Goal: Transaction & Acquisition: Purchase product/service

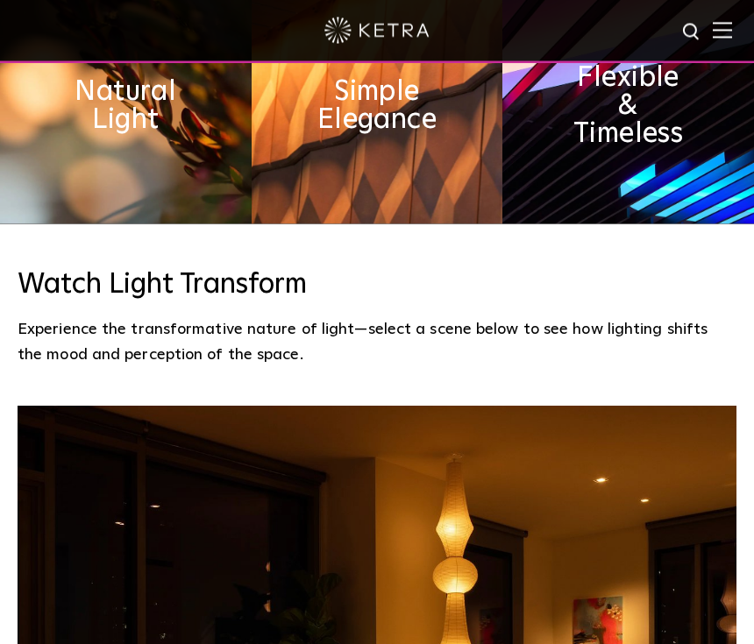
scroll to position [784, 0]
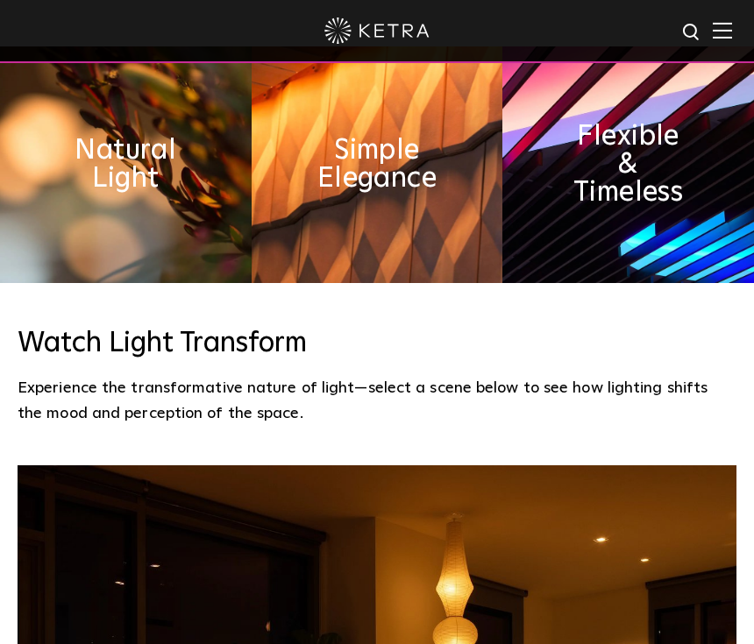
click at [724, 35] on img at bounding box center [721, 30] width 19 height 17
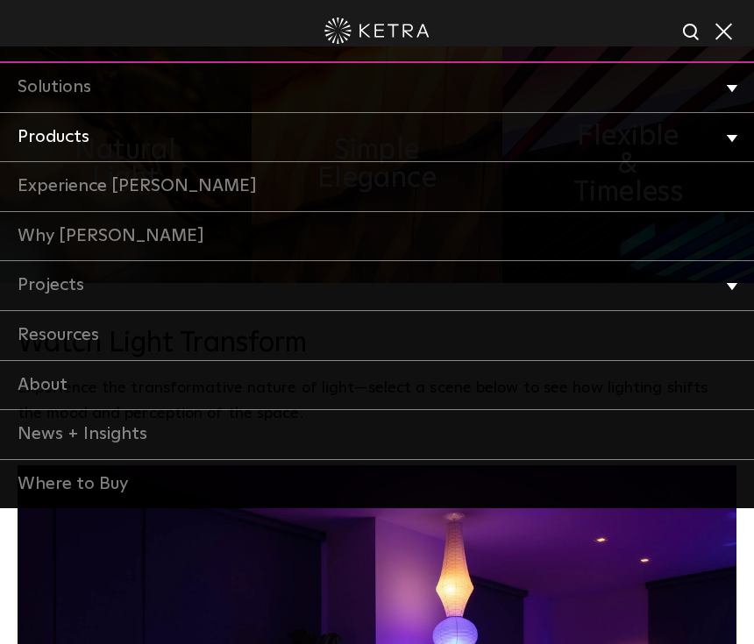
click at [739, 138] on li "Products Commercial Products Residential Products" at bounding box center [377, 138] width 754 height 50
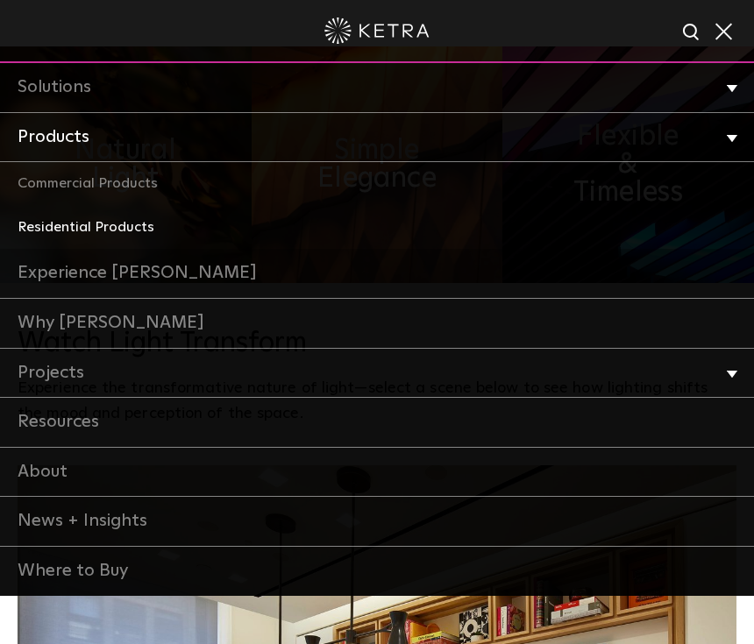
click at [122, 229] on link "Residential Products" at bounding box center [377, 228] width 754 height 44
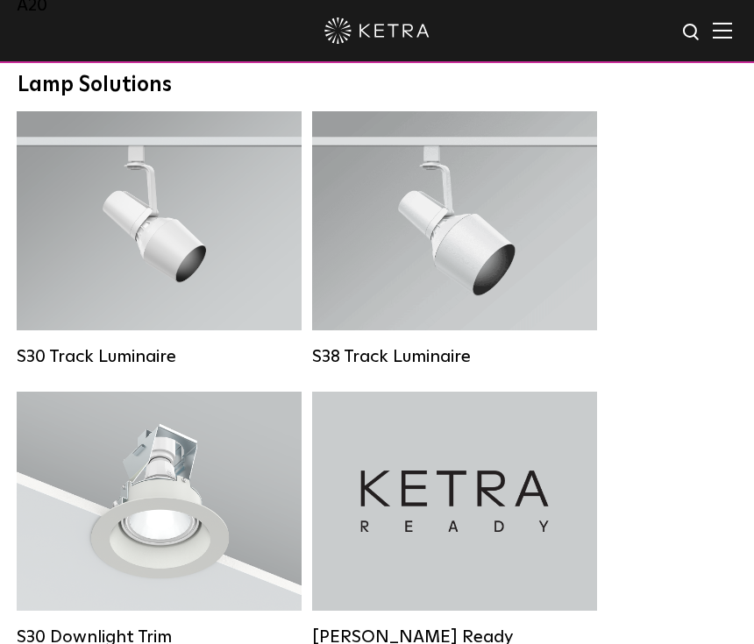
scroll to position [1907, 0]
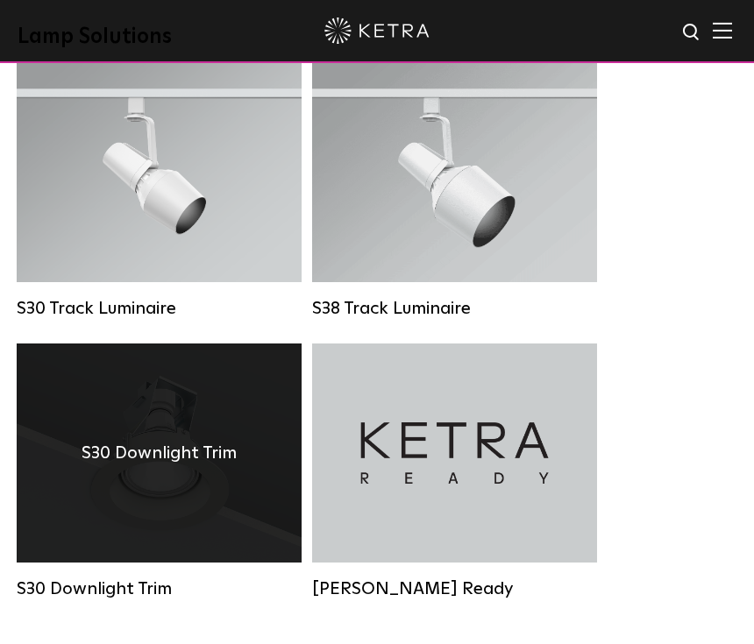
click at [202, 514] on div "S30 Downlight Trim" at bounding box center [159, 452] width 285 height 219
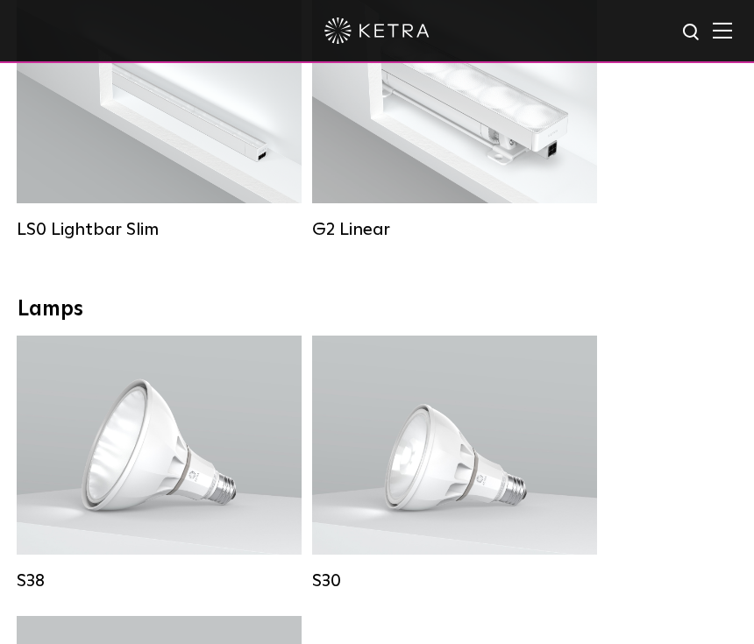
scroll to position [1002, 0]
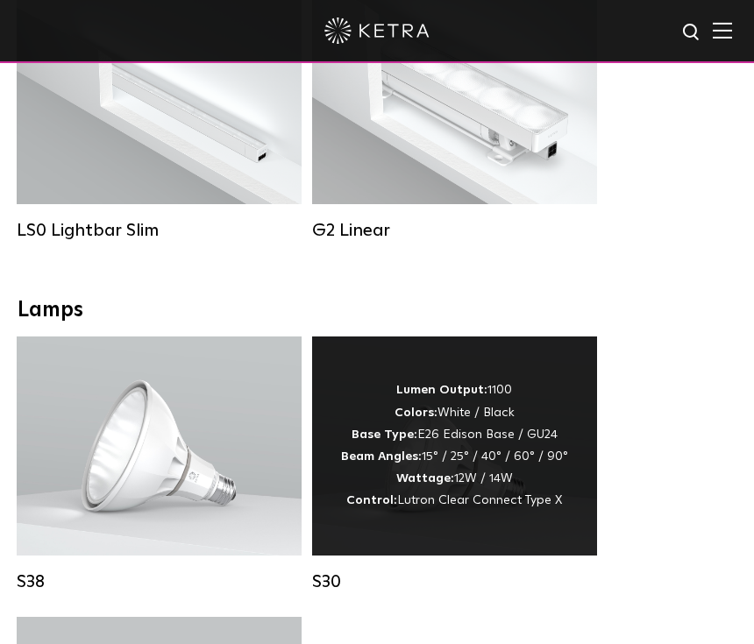
click at [558, 474] on div "Lumen Output: 1100 Colors: White / Black Base Type: E26 Edison Base / GU24 Beam…" at bounding box center [454, 445] width 227 height 132
click at [550, 485] on div "Lumen Output: 1100 Colors: White / Black Base Type: E26 Edison Base / GU24 Beam…" at bounding box center [454, 445] width 227 height 132
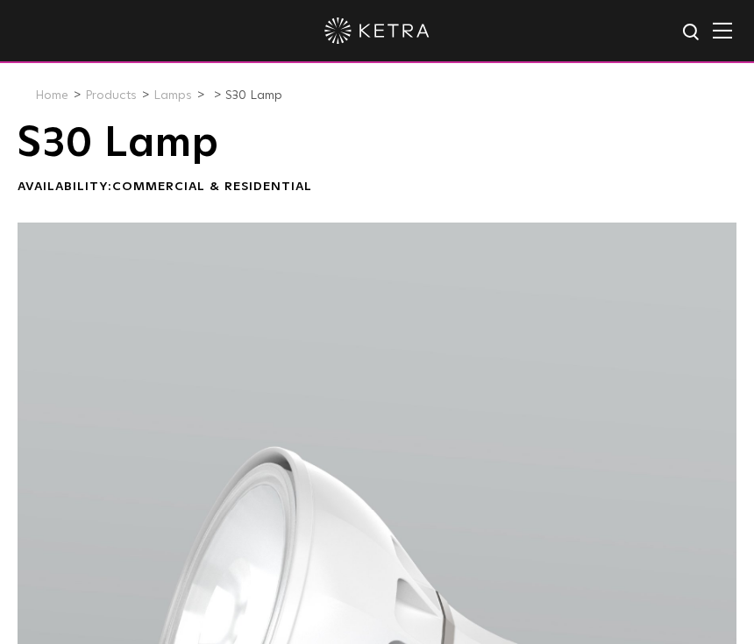
click at [730, 22] on img at bounding box center [721, 30] width 19 height 17
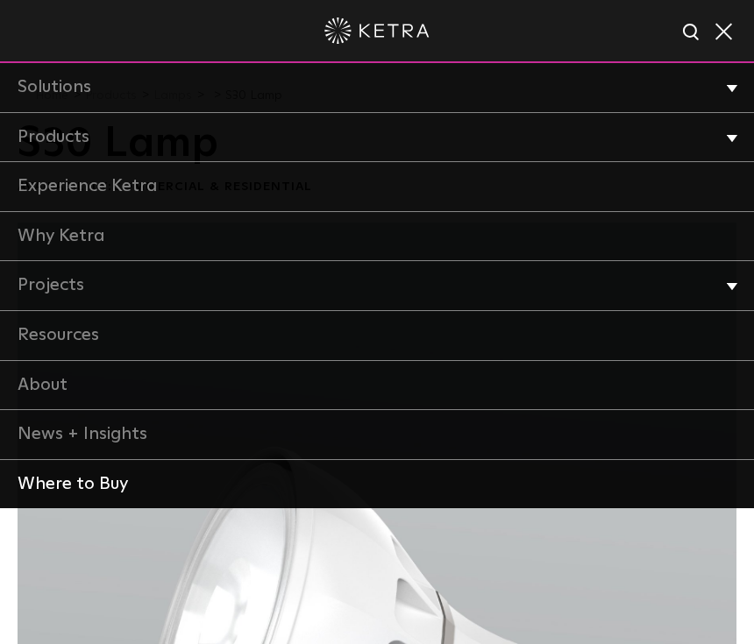
click at [182, 486] on link "Where to Buy" at bounding box center [377, 484] width 754 height 49
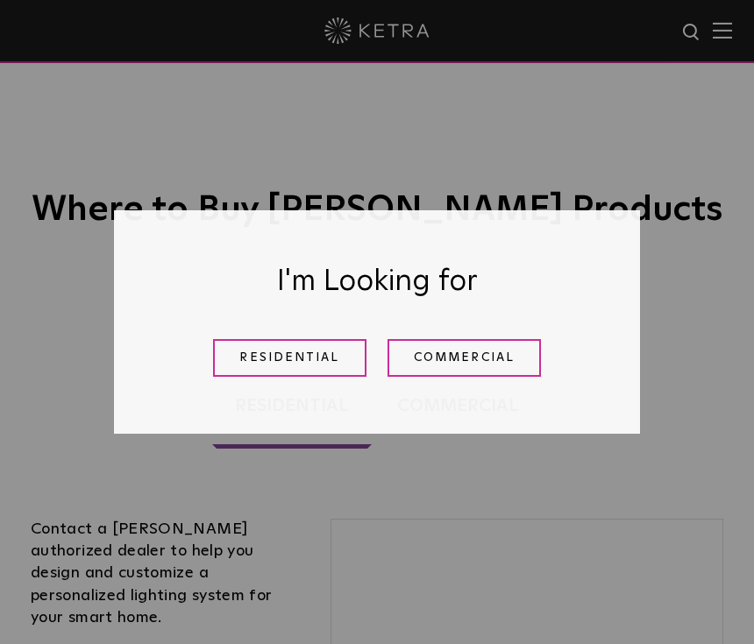
scroll to position [23, 0]
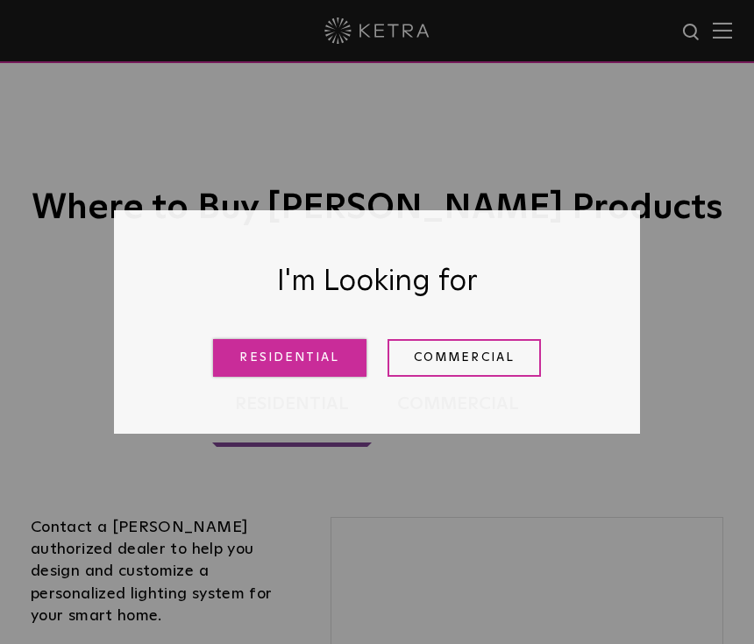
click at [326, 370] on link "Residential" at bounding box center [289, 358] width 153 height 38
